Goal: Task Accomplishment & Management: Manage account settings

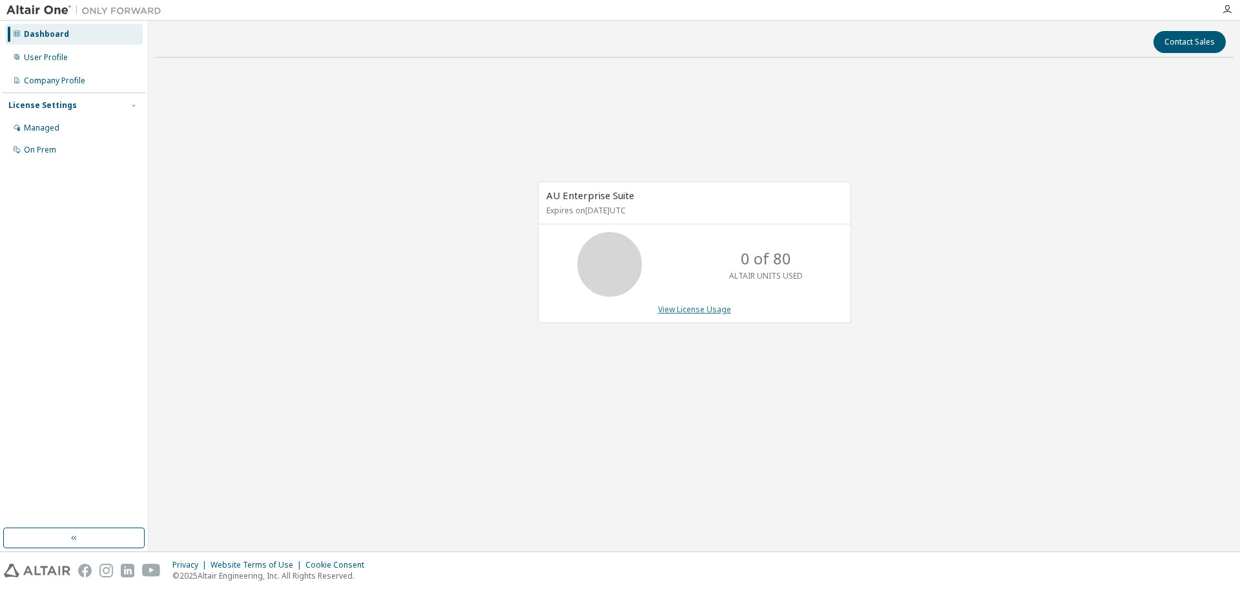
click at [694, 308] on link "View License Usage" at bounding box center [694, 309] width 73 height 11
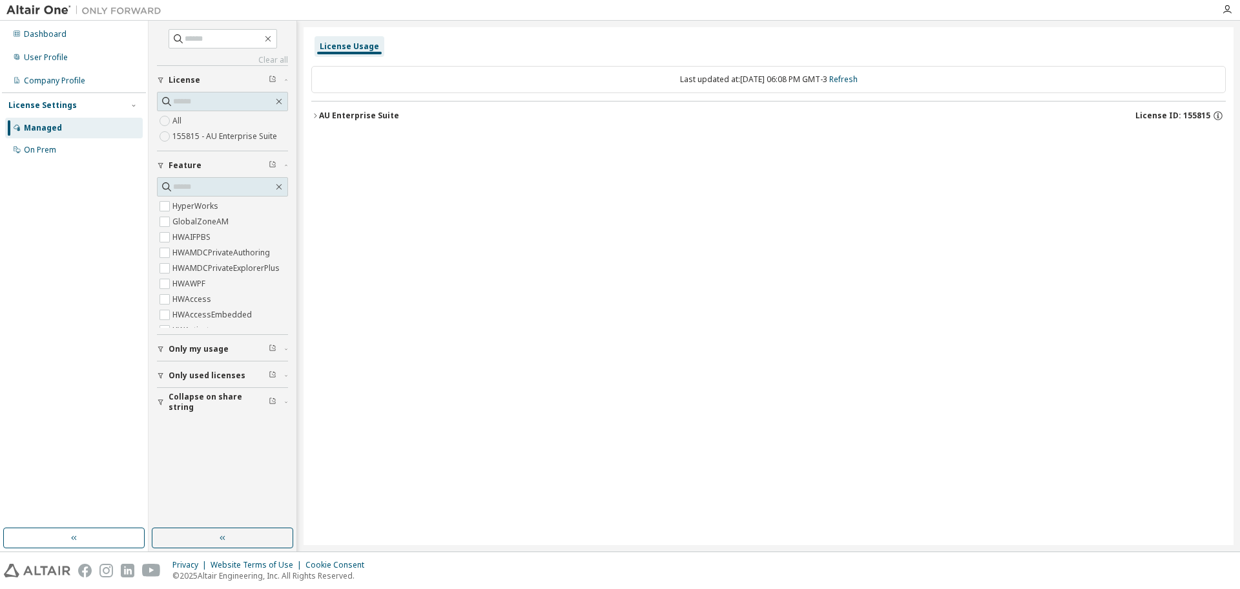
click at [316, 120] on button "AU Enterprise Suite License ID: 155815" at bounding box center [768, 115] width 915 height 28
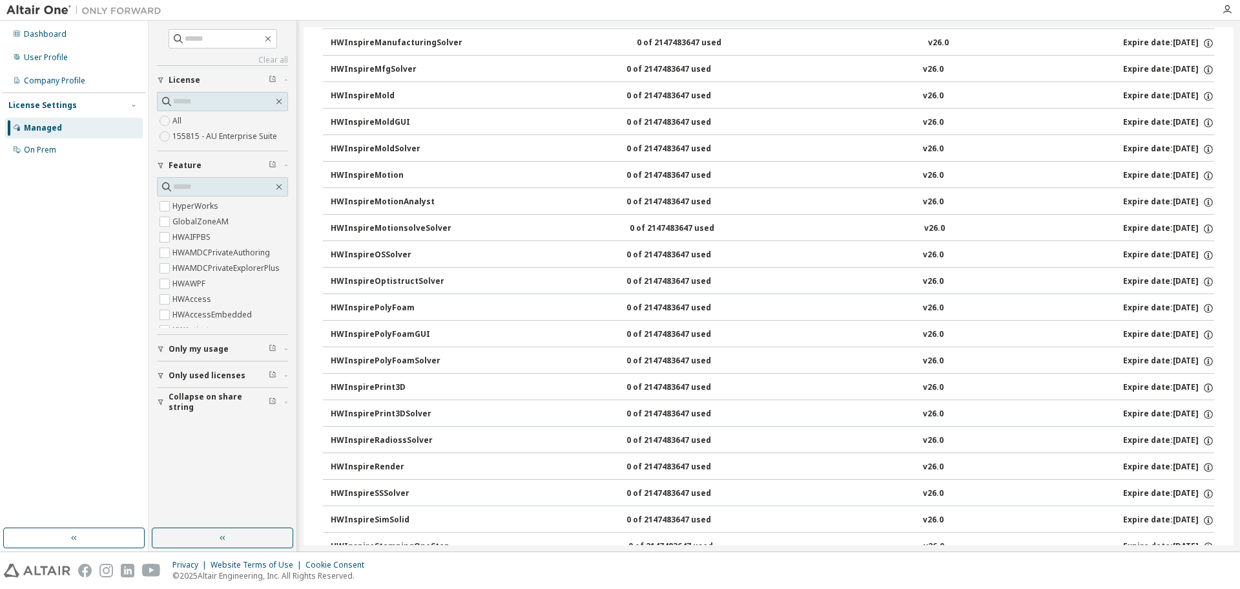
scroll to position [4070, 0]
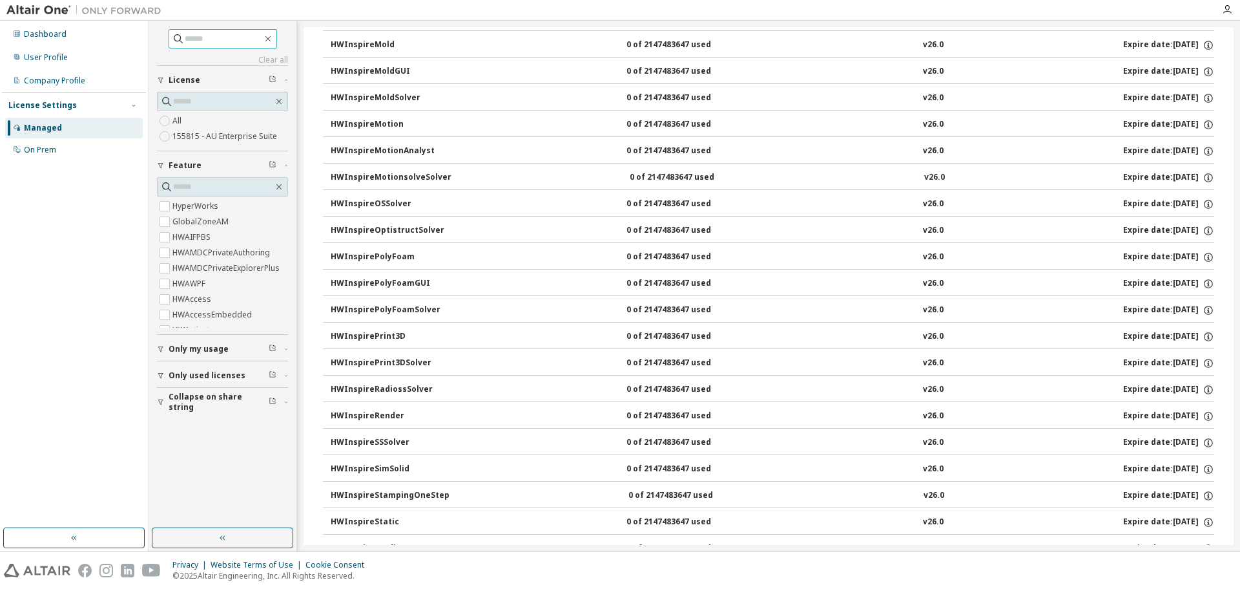
click at [210, 34] on input "text" at bounding box center [224, 38] width 78 height 13
type input "***"
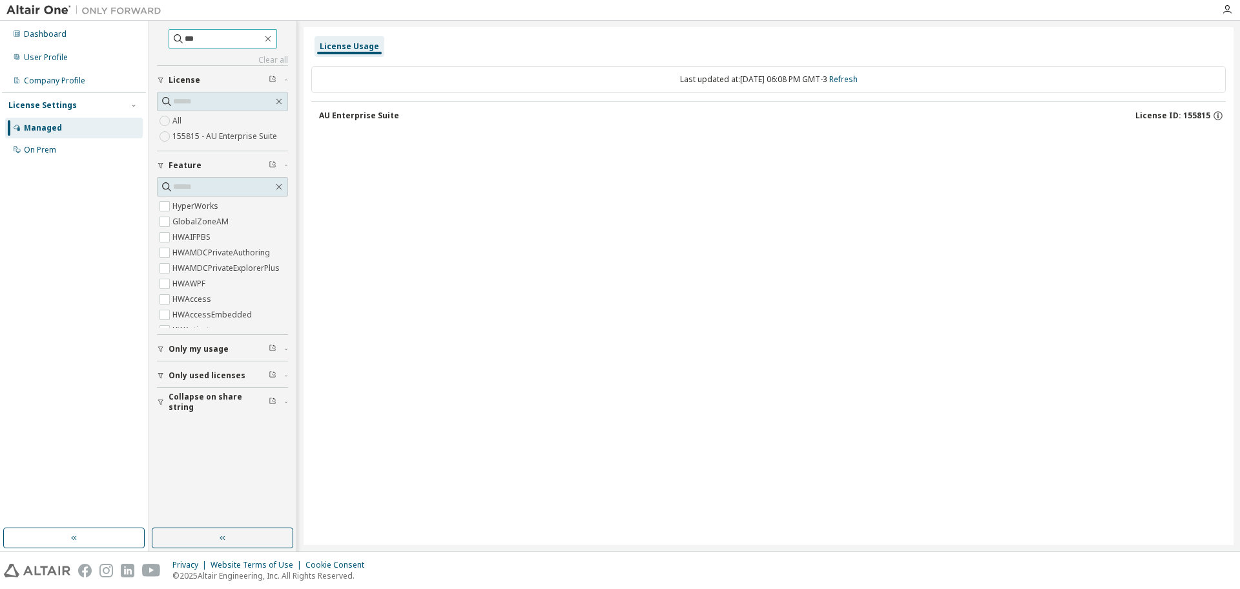
scroll to position [0, 0]
click at [273, 41] on icon "button" at bounding box center [268, 39] width 10 height 10
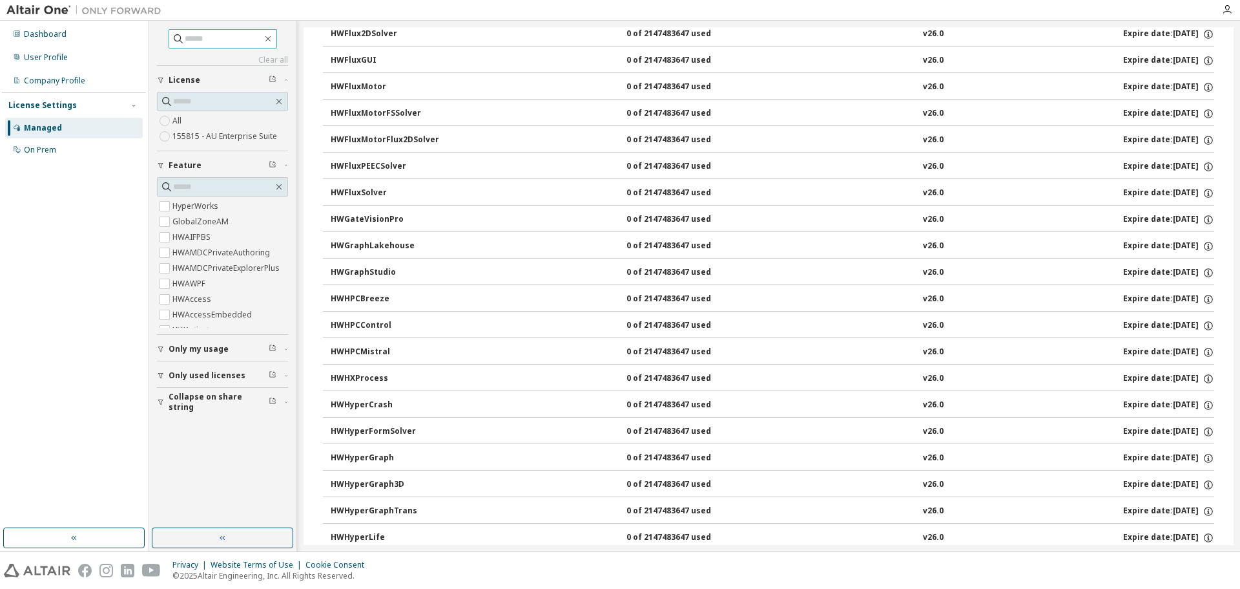
scroll to position [2519, 0]
drag, startPoint x: 1234, startPoint y: 130, endPoint x: 1228, endPoint y: 76, distance: 54.6
click at [1228, 76] on div "Clear all Collapse on share string Only used licenses Only my usage Feature Hyp…" at bounding box center [695, 286] width 1092 height 530
click at [1204, 84] on icon "button" at bounding box center [1209, 86] width 12 height 12
click at [1205, 85] on icon "button" at bounding box center [1209, 86] width 12 height 12
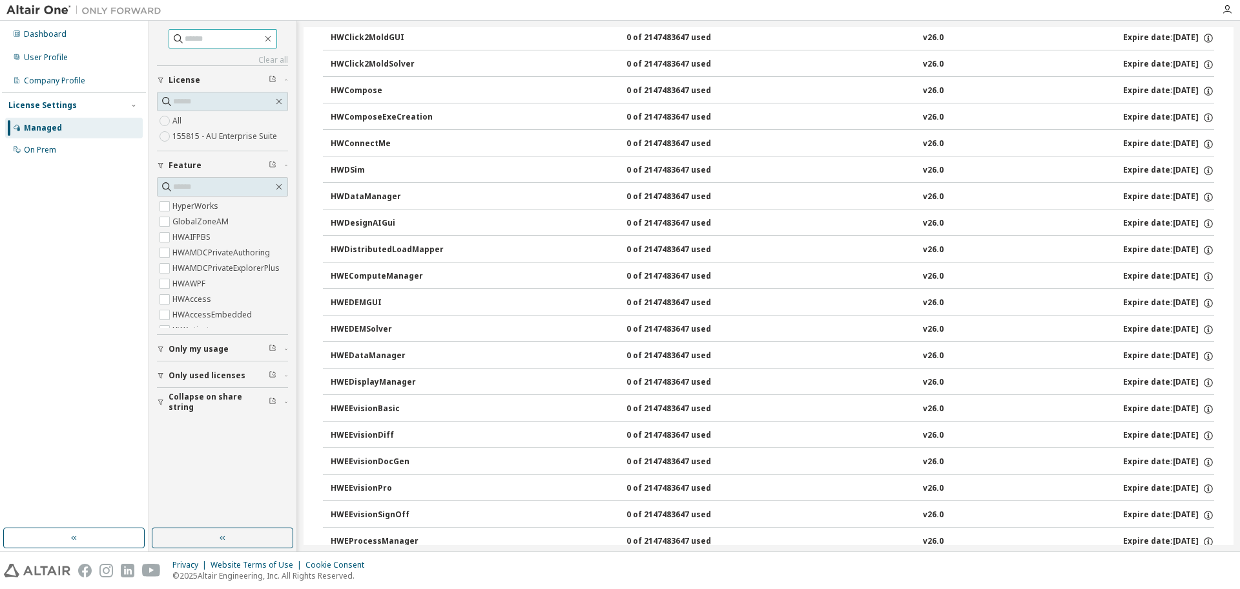
scroll to position [0, 0]
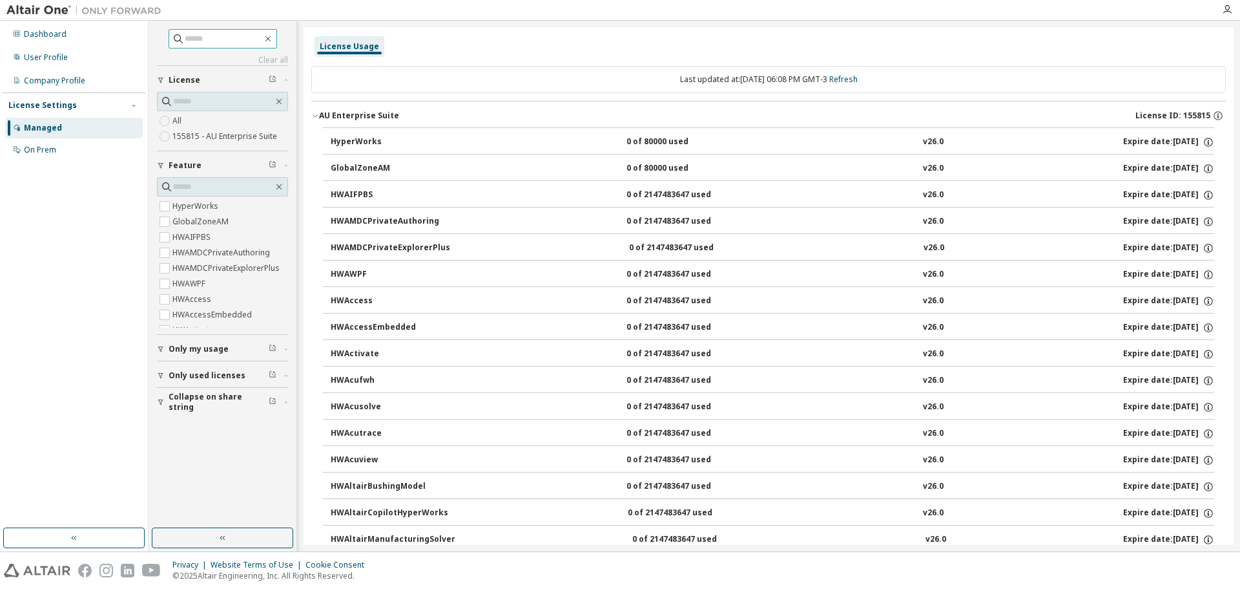
click at [163, 351] on icon "button" at bounding box center [161, 349] width 8 height 8
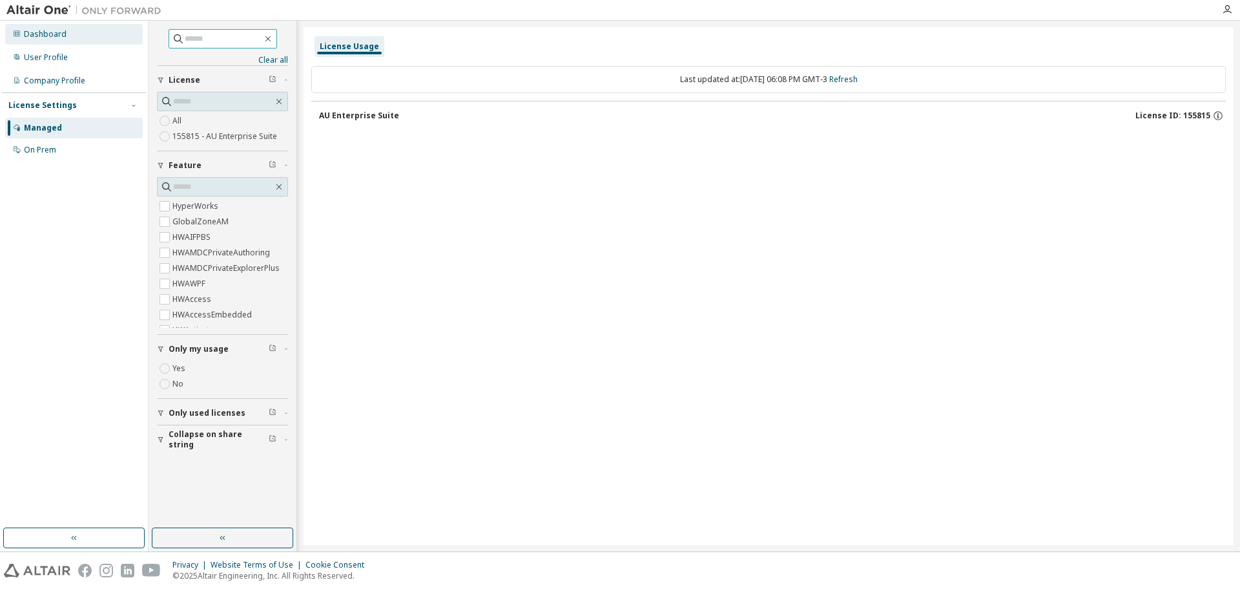
click at [78, 42] on div "Dashboard" at bounding box center [74, 34] width 138 height 21
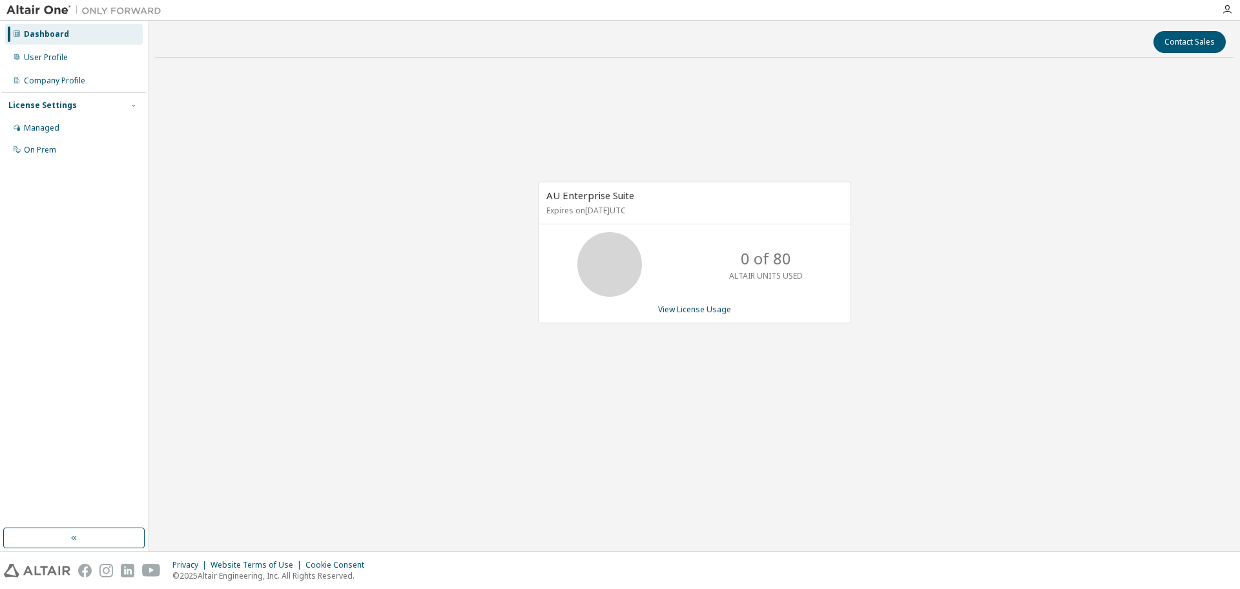
drag, startPoint x: 561, startPoint y: 212, endPoint x: 704, endPoint y: 214, distance: 142.1
click at [704, 214] on p "Expires on June 17, 2026 UTC" at bounding box center [693, 210] width 293 height 11
click at [691, 225] on div "AU Enterprise Suite Expires on June 17, 2026 UTC 0 of 80 ALTAIR UNITS USED View…" at bounding box center [694, 252] width 313 height 141
click at [685, 312] on link "View License Usage" at bounding box center [694, 309] width 73 height 11
